Goal: Check status: Check status

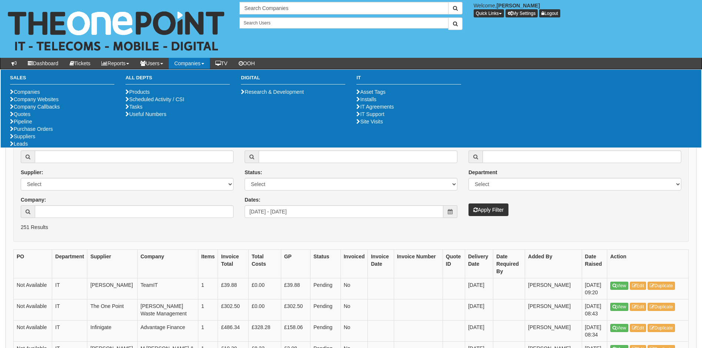
scroll to position [11, 0]
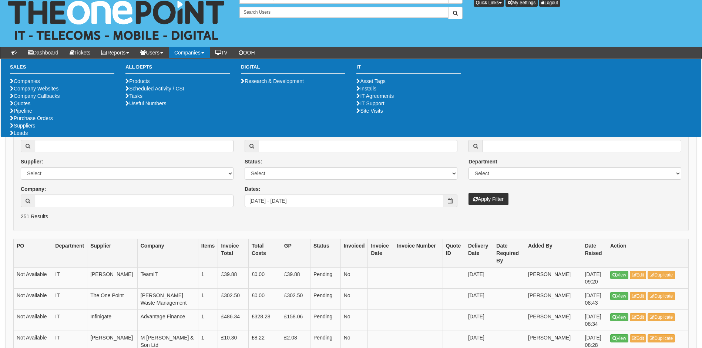
drag, startPoint x: 211, startPoint y: 258, endPoint x: 216, endPoint y: 241, distance: 17.3
click at [211, 258] on th "Items" at bounding box center [208, 253] width 20 height 28
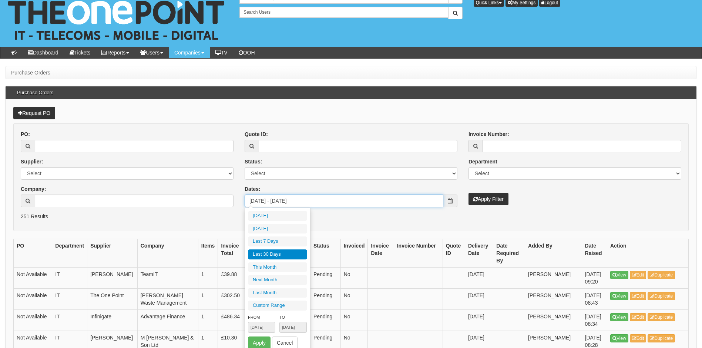
drag, startPoint x: 421, startPoint y: 199, endPoint x: 192, endPoint y: 203, distance: 229.5
click at [192, 203] on div "PO: Supplier: Select 123 REG.co.uk 1Password 3 4Gon AA Jones Electric Ltd Abzor…" at bounding box center [351, 171] width 672 height 82
click at [65, 201] on input "Company:" at bounding box center [134, 200] width 199 height 13
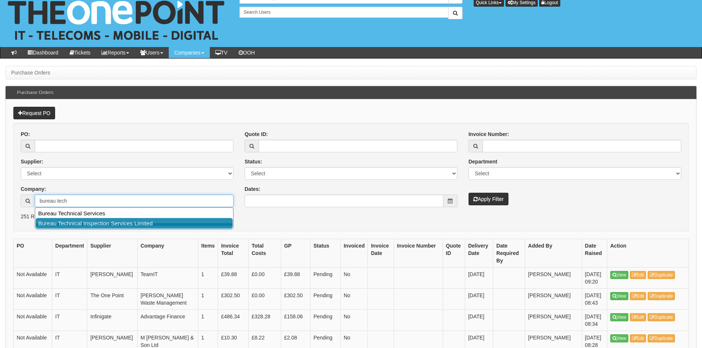
click at [77, 221] on link "Bureau Technical Inspection Services Limited" at bounding box center [134, 223] width 197 height 11
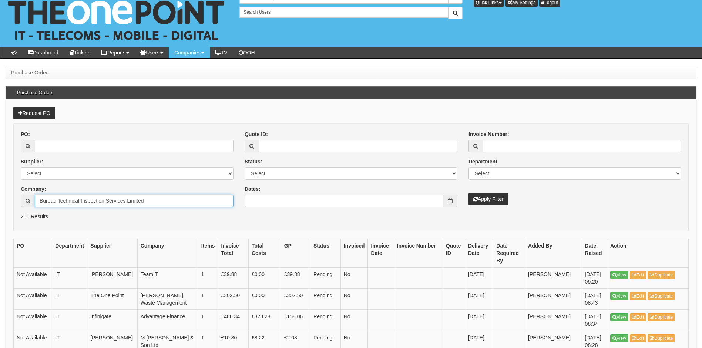
type input "Bureau Technical Inspection Services Limited"
click at [493, 200] on button "Apply Filter" at bounding box center [489, 198] width 40 height 13
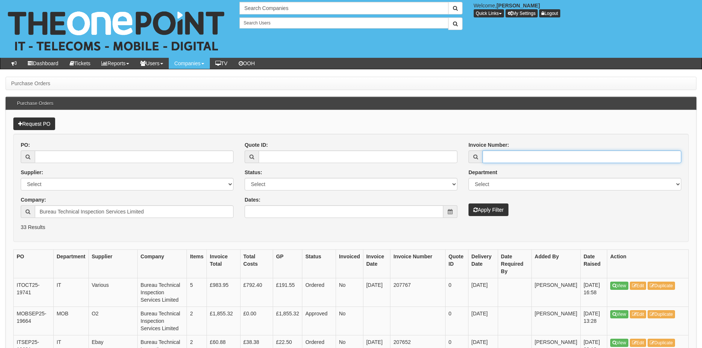
click at [513, 155] on input "Invoice Number:" at bounding box center [582, 156] width 199 height 13
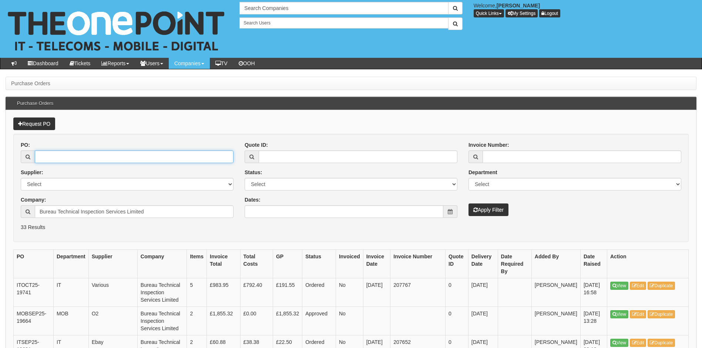
click at [77, 154] on input "PO:" at bounding box center [134, 156] width 199 height 13
type input "18879"
click at [469, 203] on button "Apply Filter" at bounding box center [489, 209] width 40 height 13
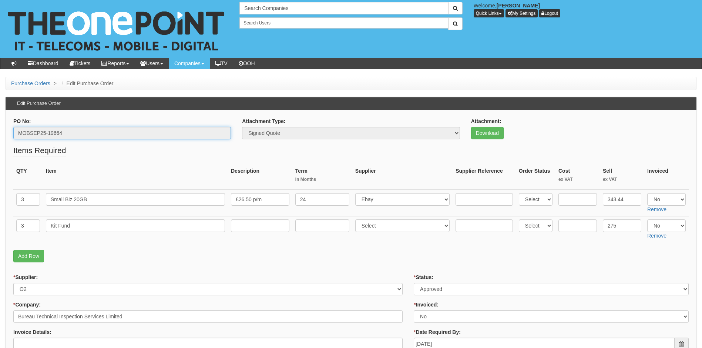
drag, startPoint x: 75, startPoint y: 131, endPoint x: -20, endPoint y: 131, distance: 95.5
click at [0, 131] on html "× Send Email × Add Appointment × Create Ticket × Create Proactive Activity × Ad…" at bounding box center [351, 352] width 702 height 705
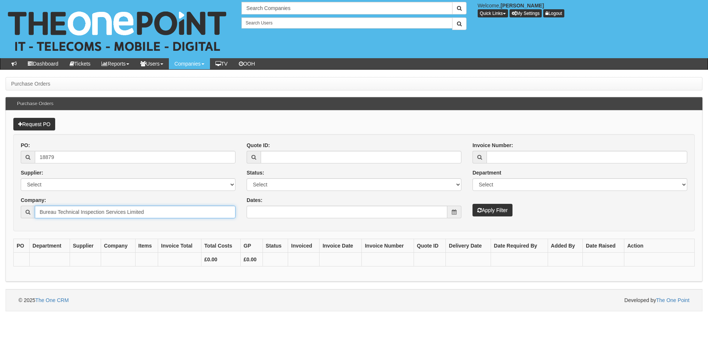
drag, startPoint x: 154, startPoint y: 211, endPoint x: -13, endPoint y: 234, distance: 168.5
click at [0, 234] on html "× Send Email × Add Appointment × Create Ticket × Create Proactive Activity × Ad…" at bounding box center [354, 155] width 708 height 311
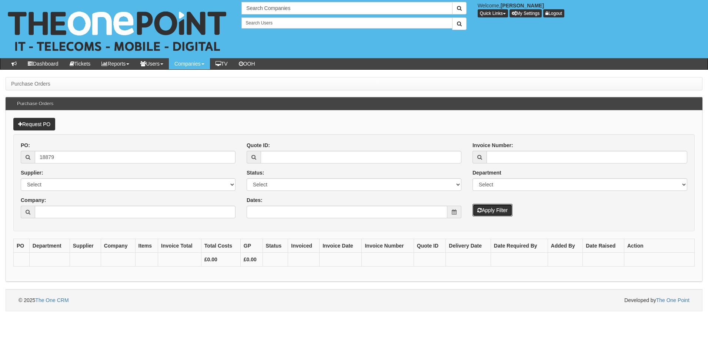
click at [489, 209] on button "Apply Filter" at bounding box center [492, 210] width 40 height 13
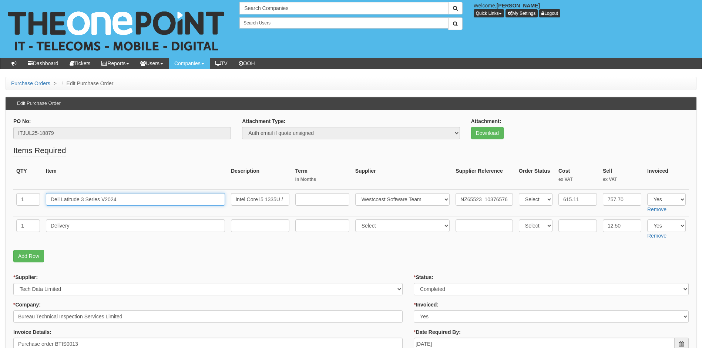
drag, startPoint x: 130, startPoint y: 197, endPoint x: 33, endPoint y: 206, distance: 97.8
click at [33, 206] on tr "1 Dell Latitude 3 Series V2024 intel Core i5 1335U / up to 4.6 GHz Win 11 Pro I…" at bounding box center [350, 203] width 675 height 27
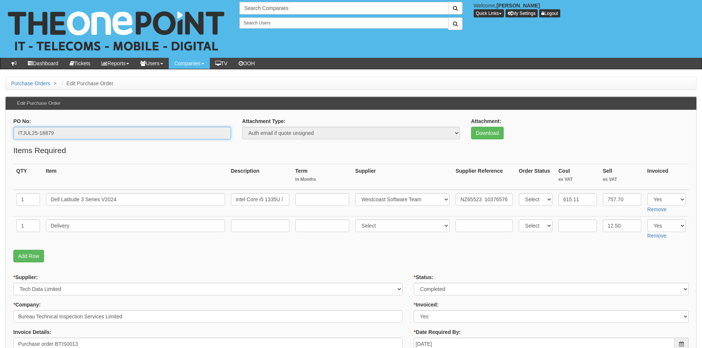
drag, startPoint x: 41, startPoint y: 134, endPoint x: -28, endPoint y: 138, distance: 69.0
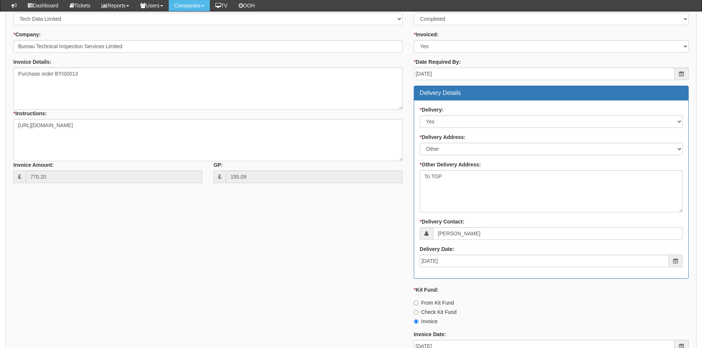
scroll to position [333, 0]
